Goal: Information Seeking & Learning: Learn about a topic

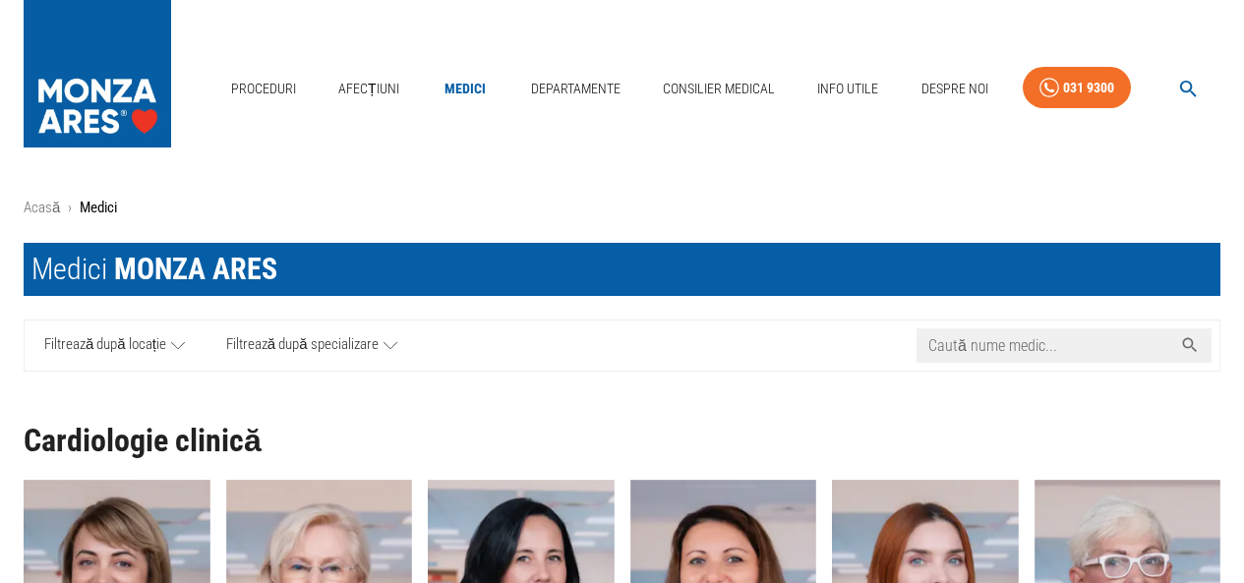
click at [1047, 341] on input "Caută nume medic..." at bounding box center [1044, 345] width 256 height 34
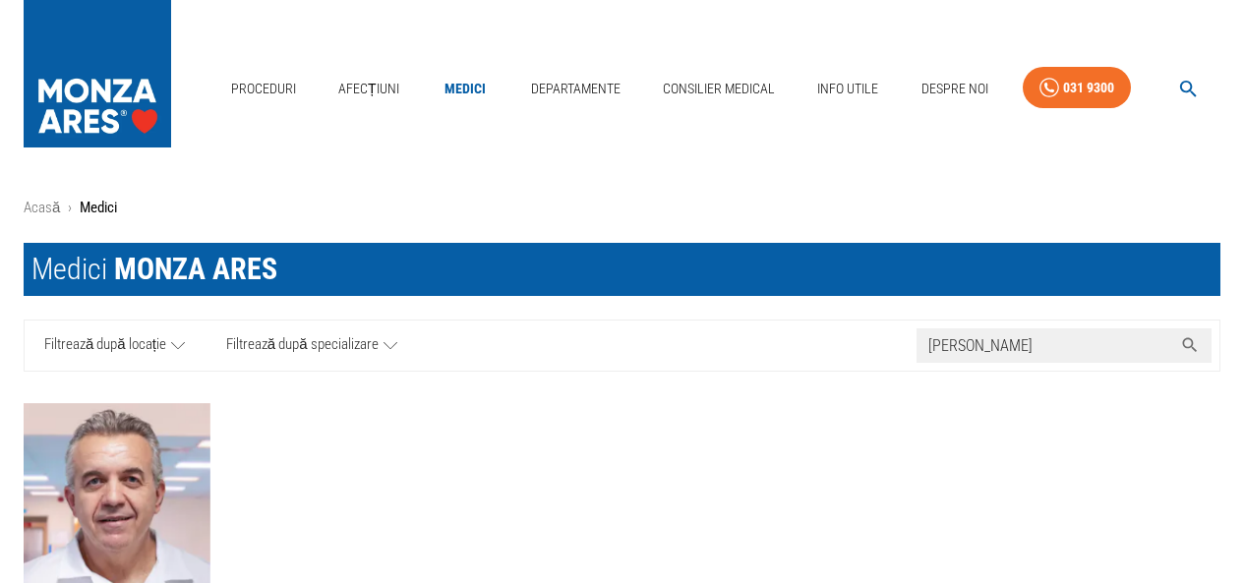
type input "[PERSON_NAME]"
click at [170, 482] on img "button" at bounding box center [117, 511] width 187 height 216
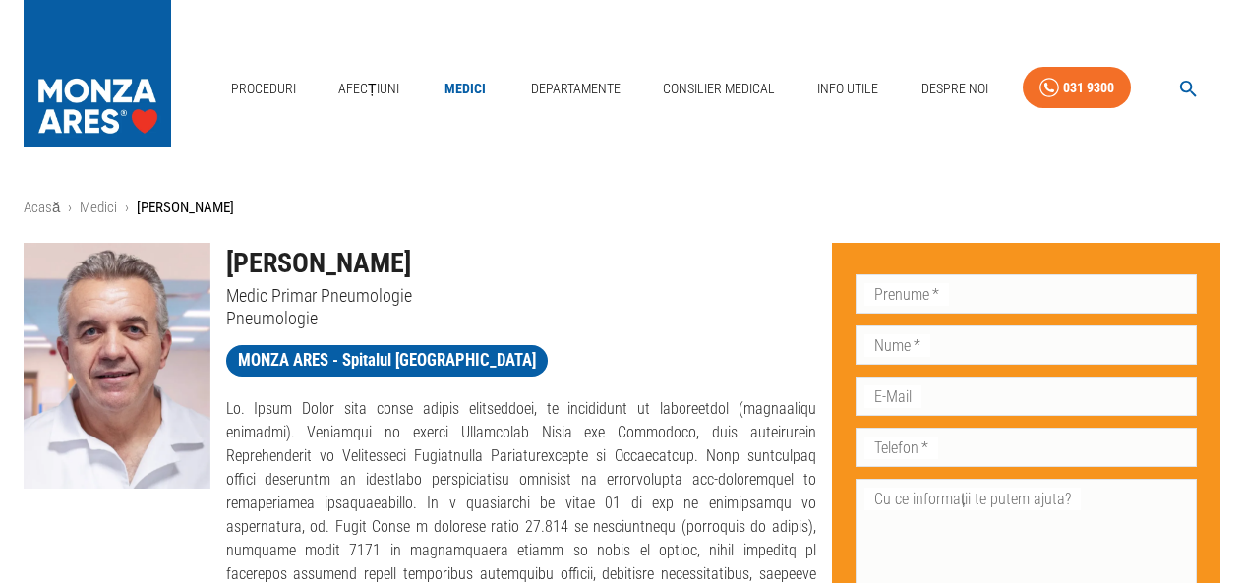
click at [168, 365] on img at bounding box center [117, 366] width 187 height 246
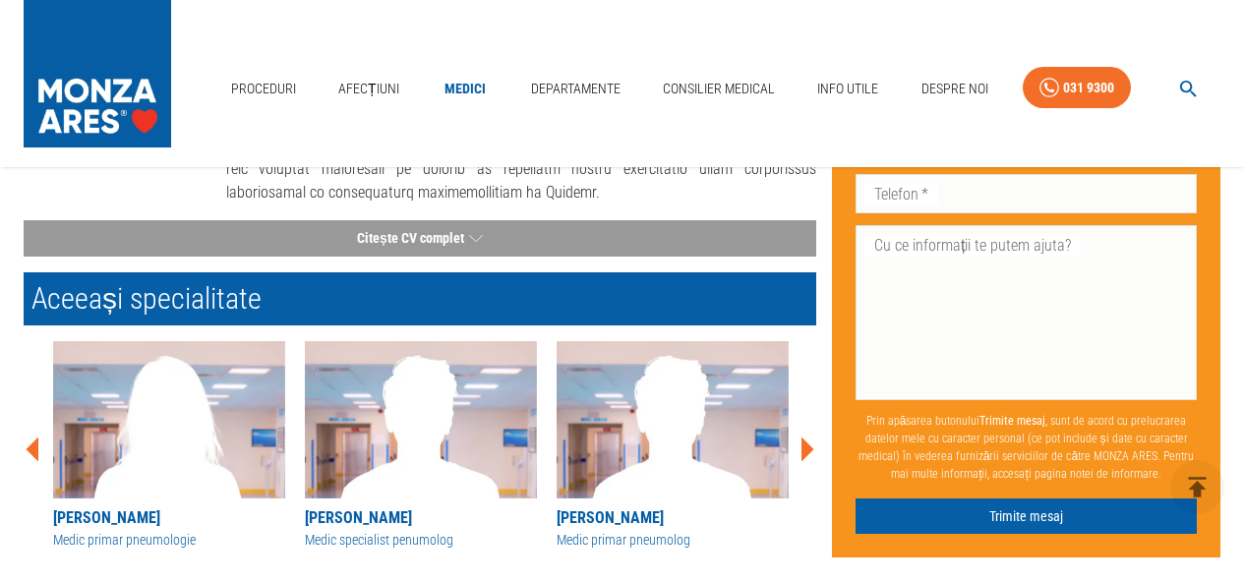
scroll to position [983, 0]
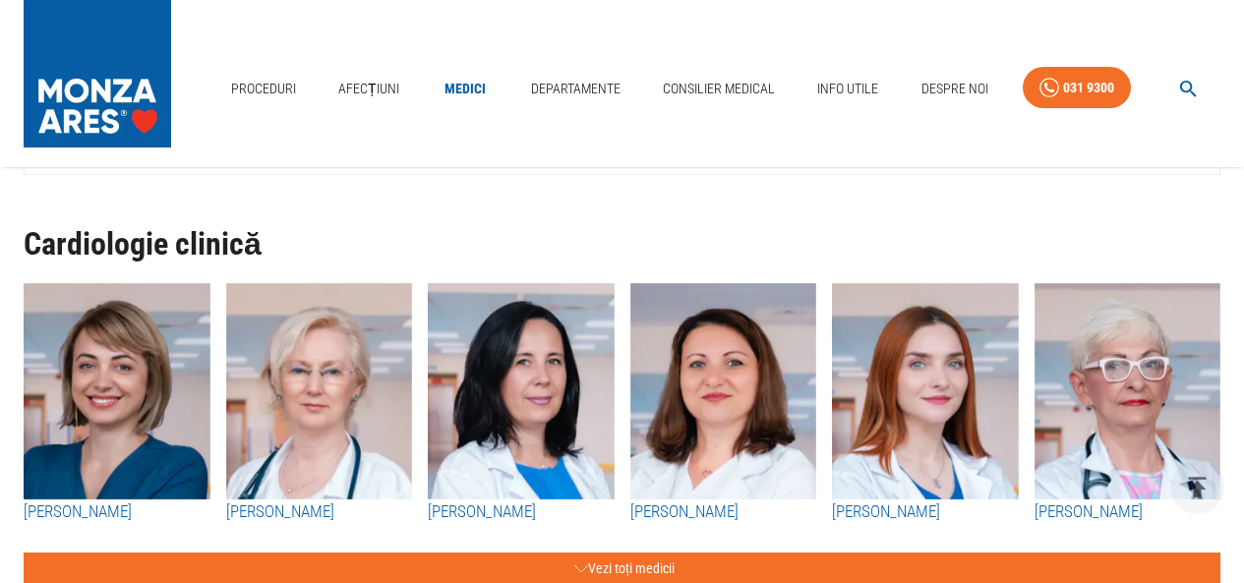
click at [528, 503] on h3 "[PERSON_NAME]" at bounding box center [521, 512] width 187 height 26
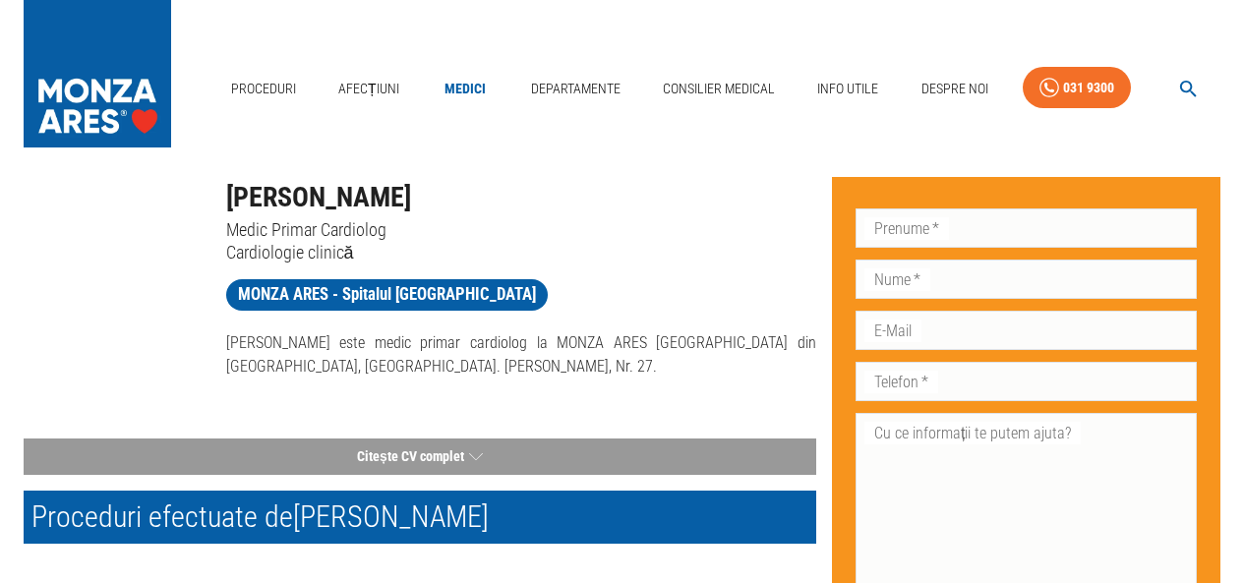
scroll to position [98, 0]
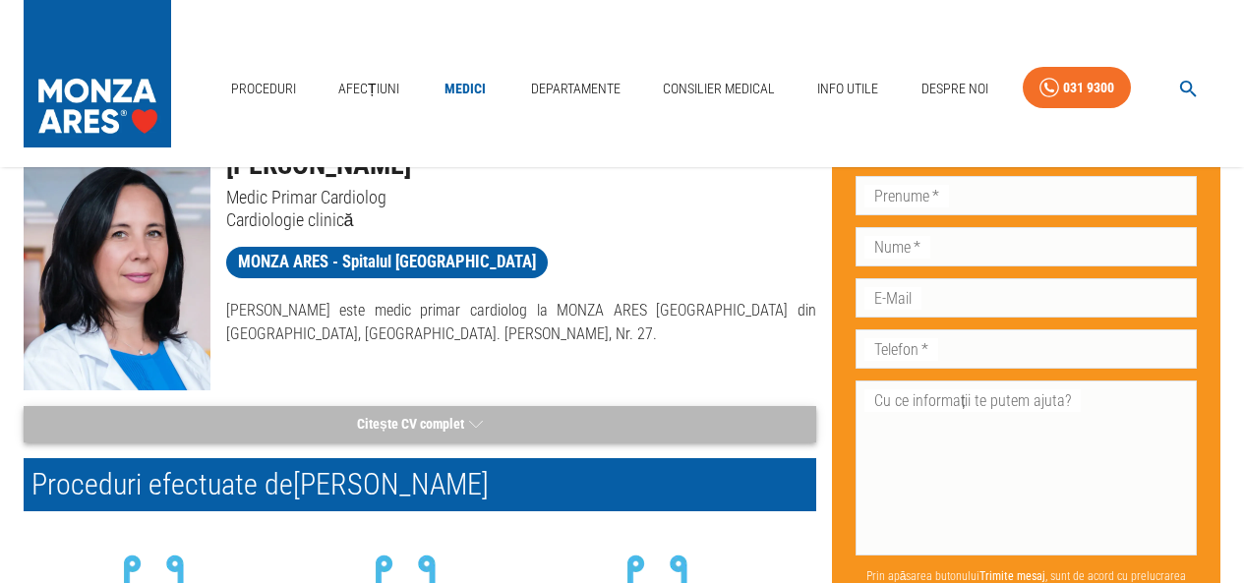
click at [436, 427] on button "Citește CV complet" at bounding box center [420, 424] width 792 height 36
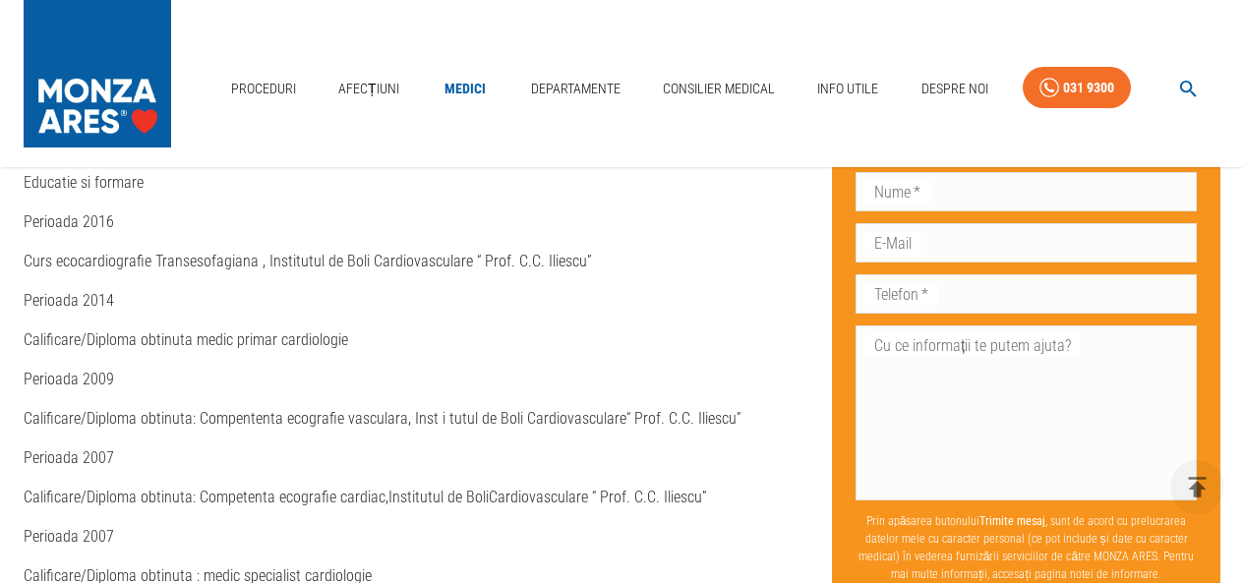
scroll to position [983, 0]
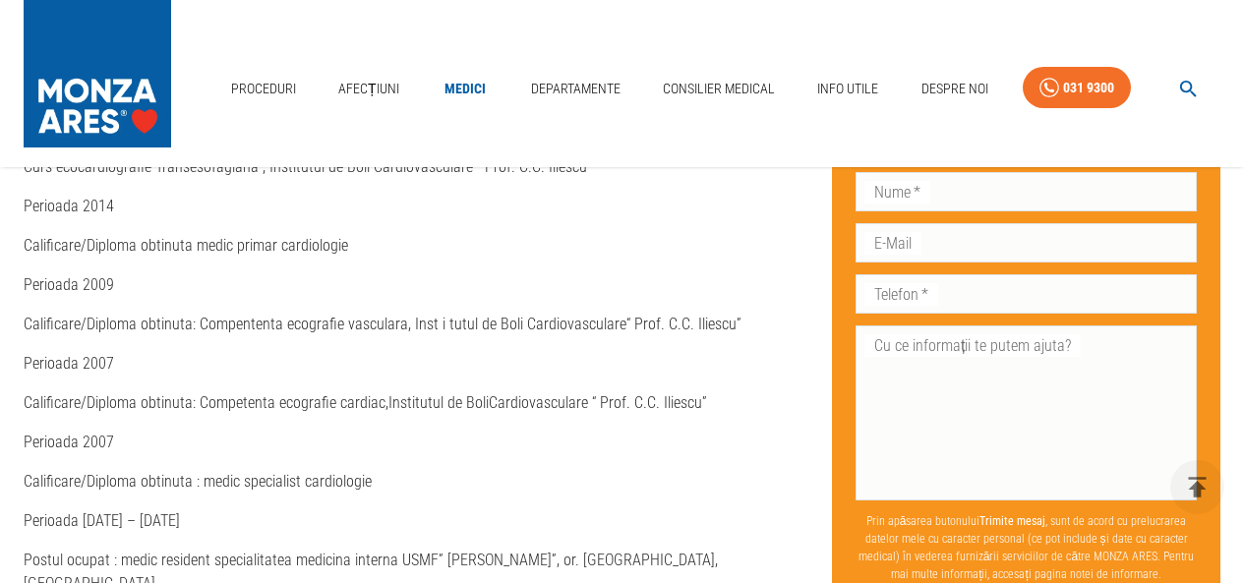
scroll to position [197, 0]
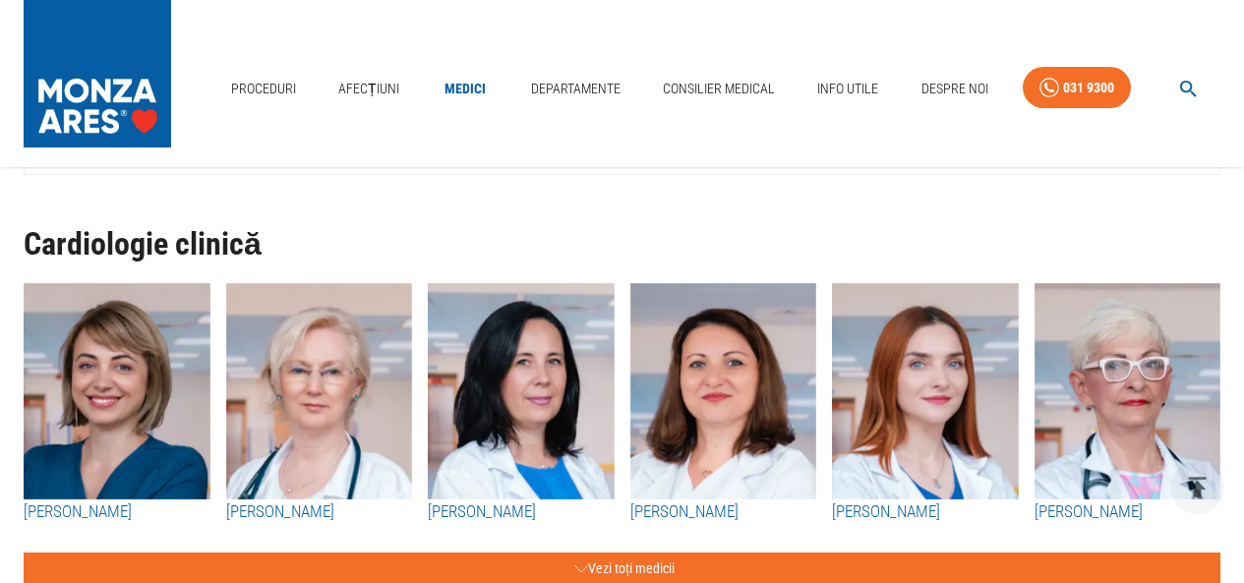
click at [774, 410] on img "button" at bounding box center [723, 391] width 187 height 216
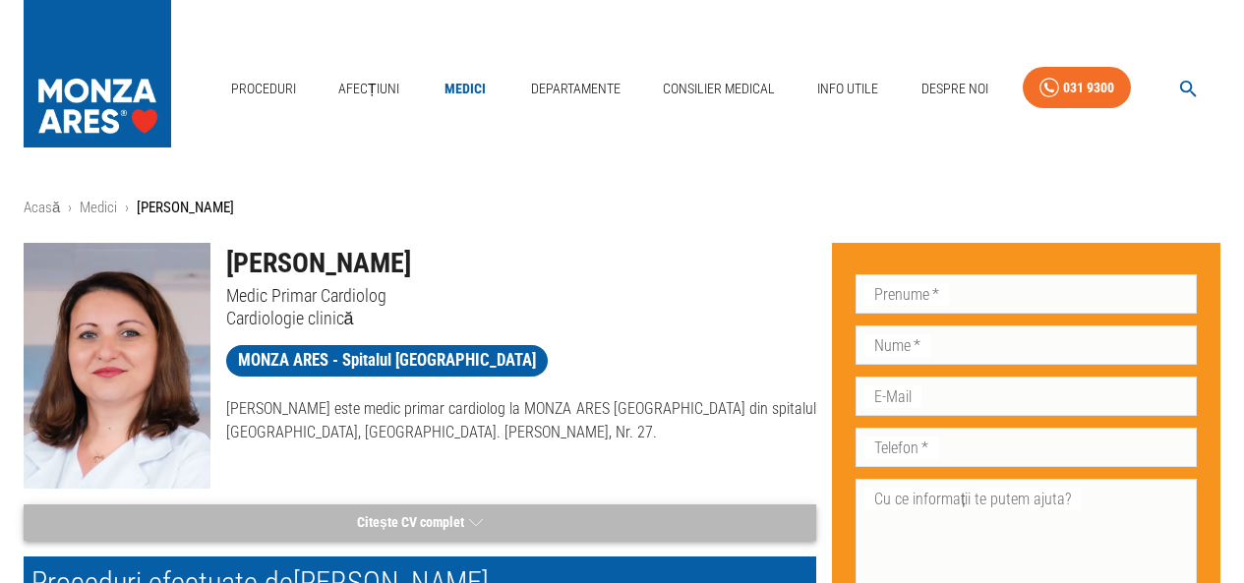
click at [375, 524] on button "Citește CV complet" at bounding box center [420, 522] width 792 height 36
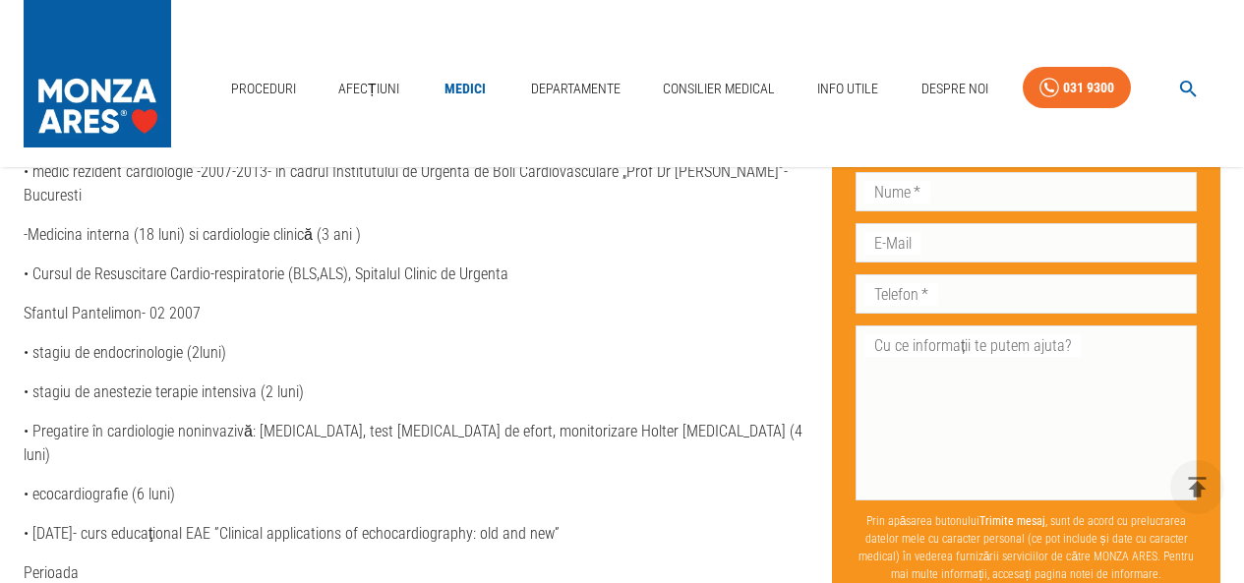
scroll to position [786, 0]
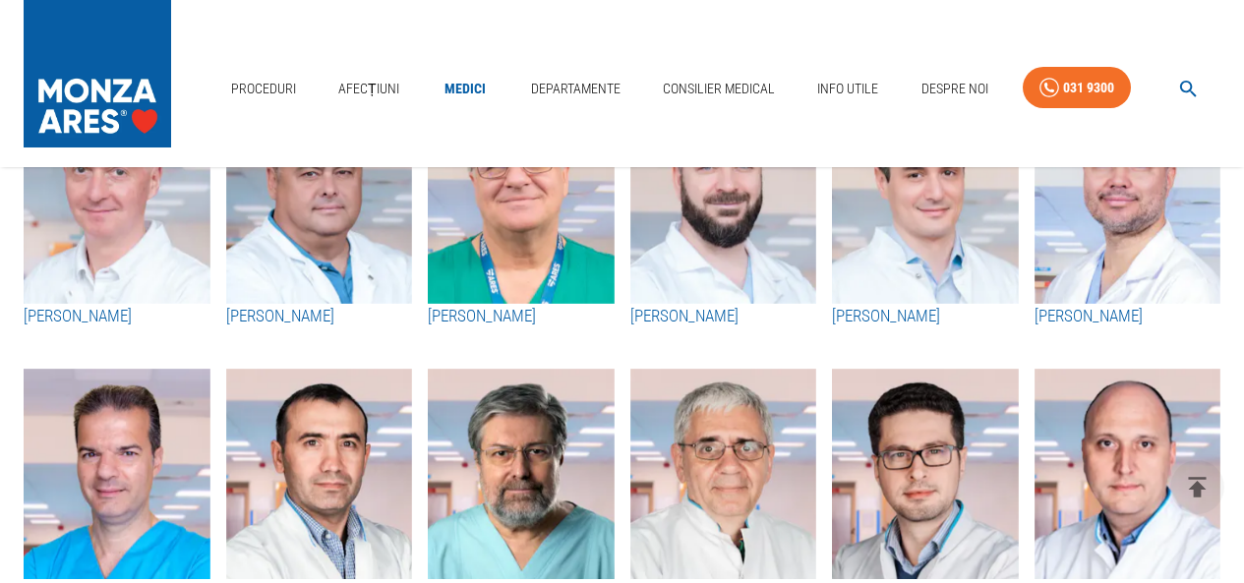
scroll to position [197, 0]
